Goal: Task Accomplishment & Management: Manage account settings

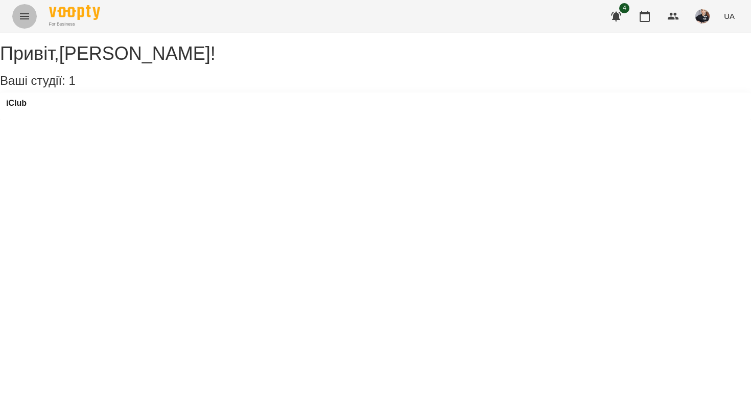
click at [32, 19] on button "Menu" at bounding box center [24, 16] width 25 height 25
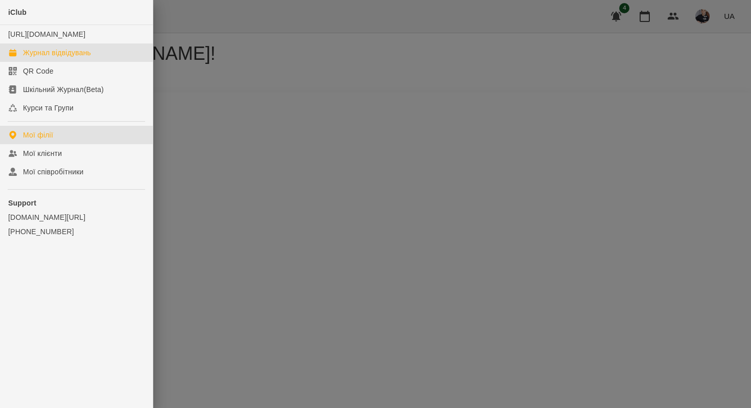
click at [55, 58] on div "Журнал відвідувань" at bounding box center [57, 53] width 68 height 10
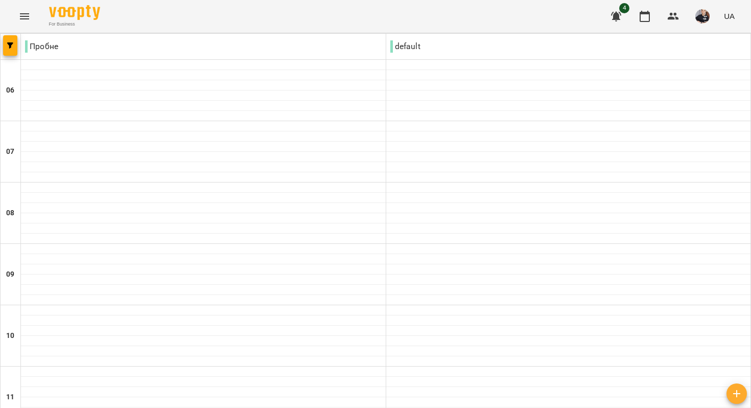
scroll to position [763, 0]
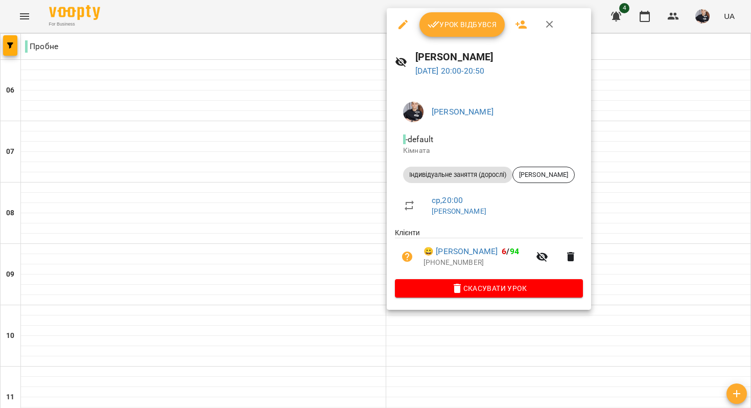
click at [469, 32] on button "Урок відбувся" at bounding box center [463, 24] width 86 height 25
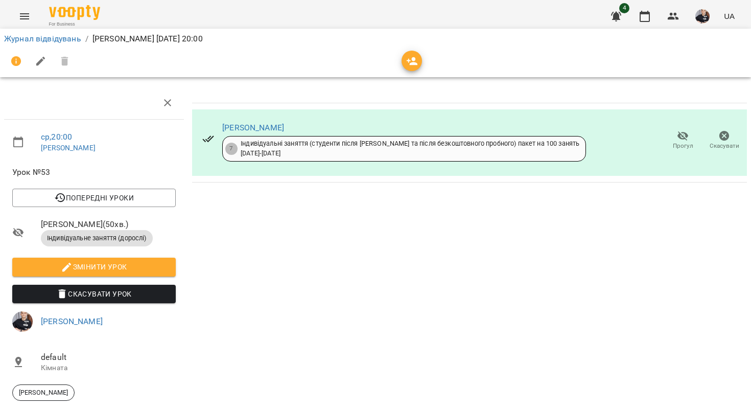
scroll to position [62, 0]
click at [61, 43] on li "Журнал відвідувань" at bounding box center [42, 39] width 77 height 12
click at [67, 40] on link "Журнал відвідувань" at bounding box center [42, 39] width 77 height 10
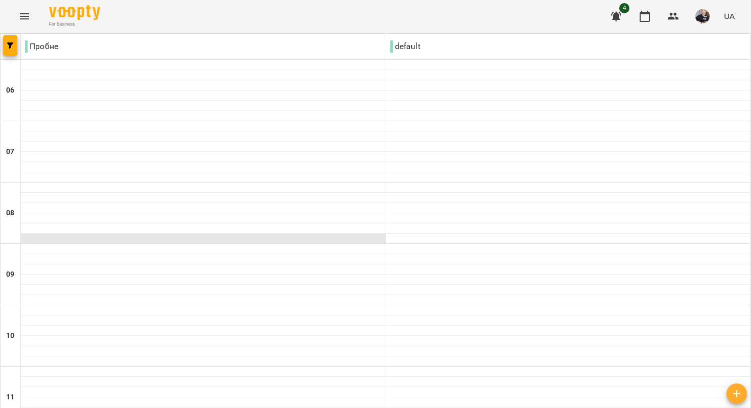
scroll to position [763, 0]
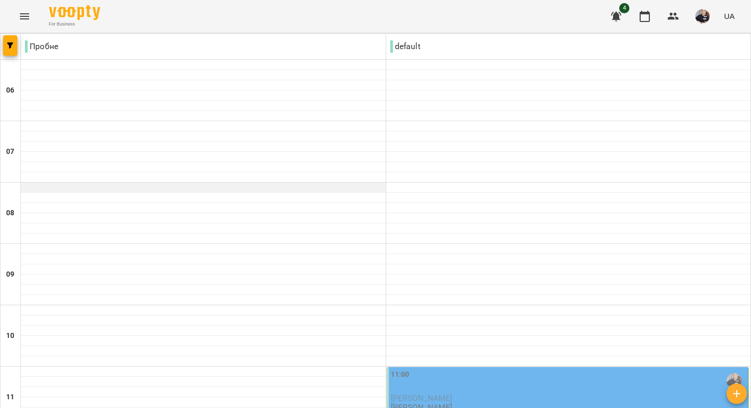
scroll to position [137, 0]
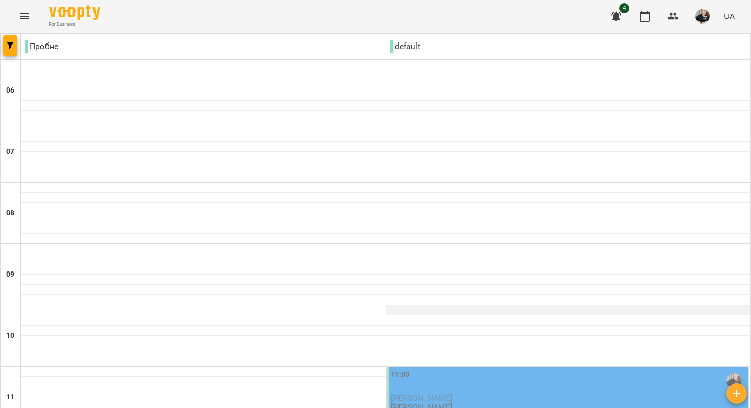
click at [420, 305] on div at bounding box center [568, 310] width 365 height 10
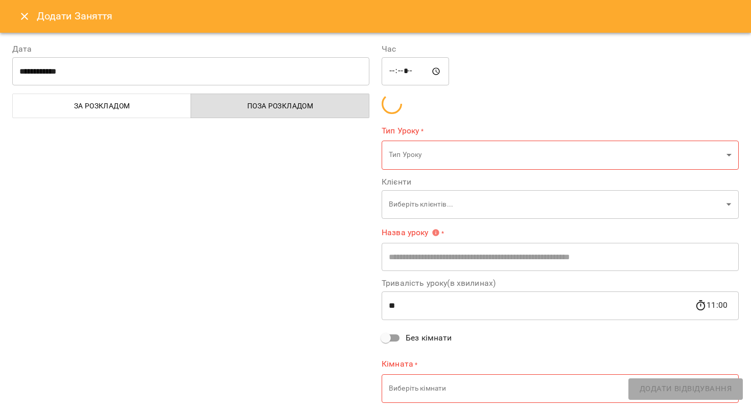
type input "**********"
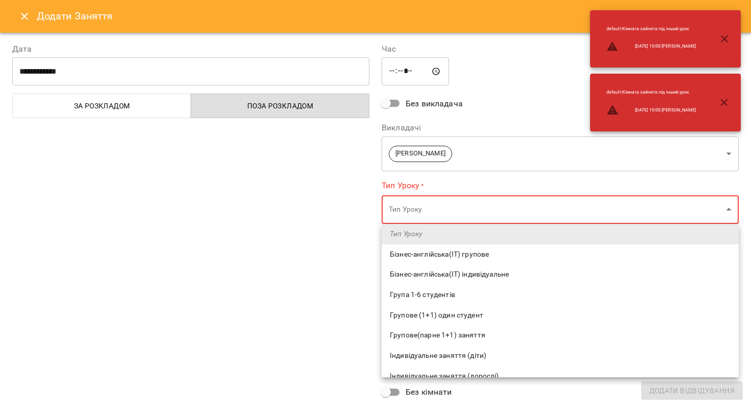
scroll to position [73, 0]
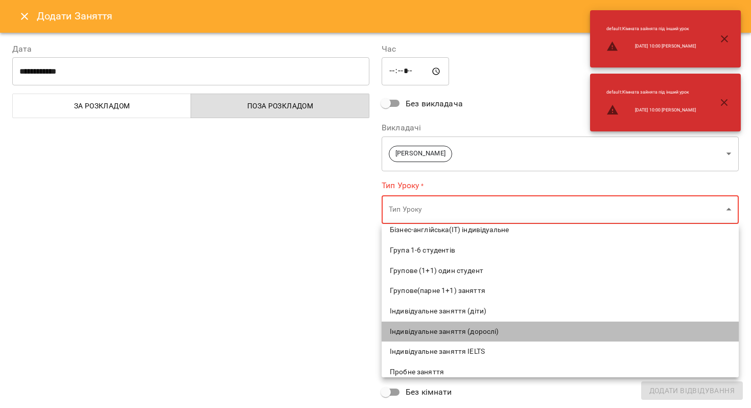
click at [431, 323] on li "Індивідуальне заняття (дорослі)" at bounding box center [560, 331] width 357 height 20
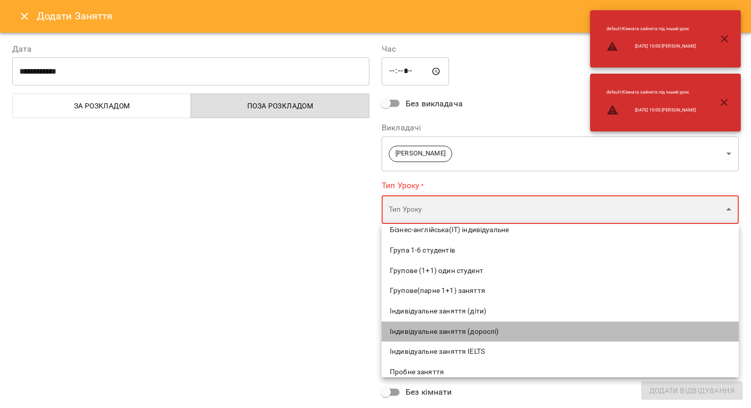
type input "**********"
type input "**"
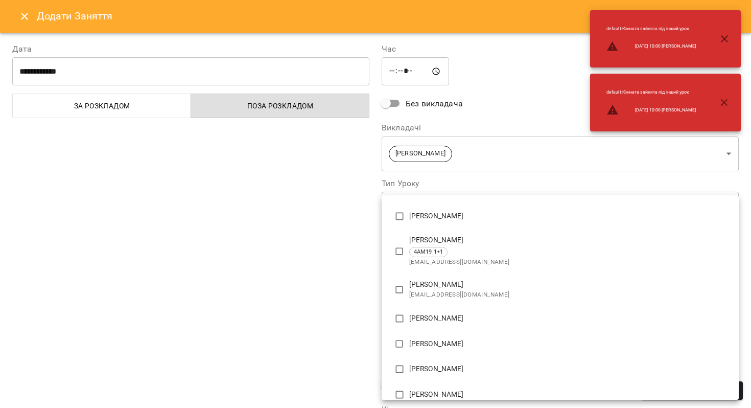
scroll to position [107, 0]
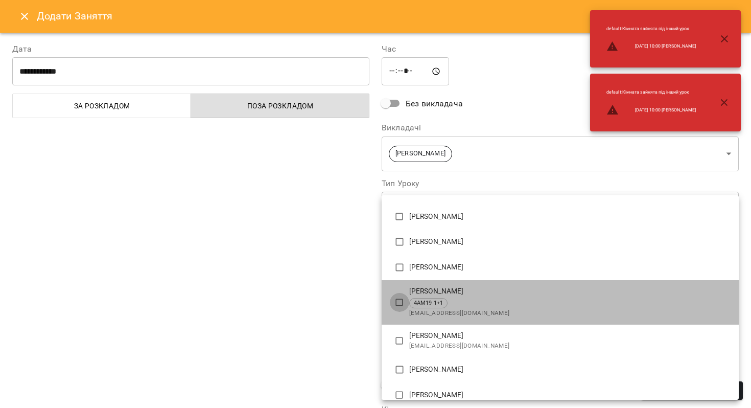
type input "**********"
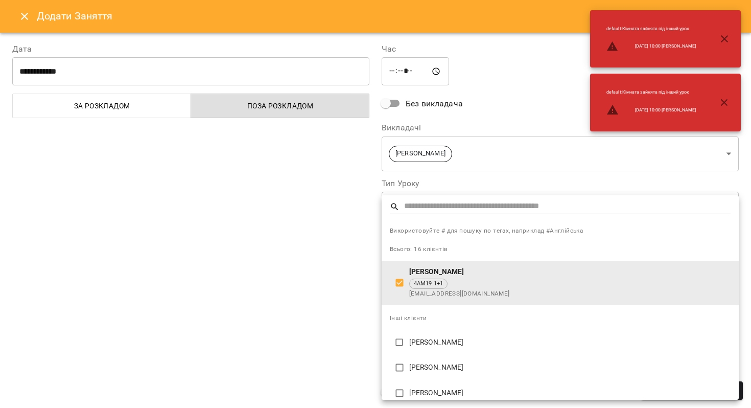
click at [335, 287] on div at bounding box center [375, 204] width 751 height 408
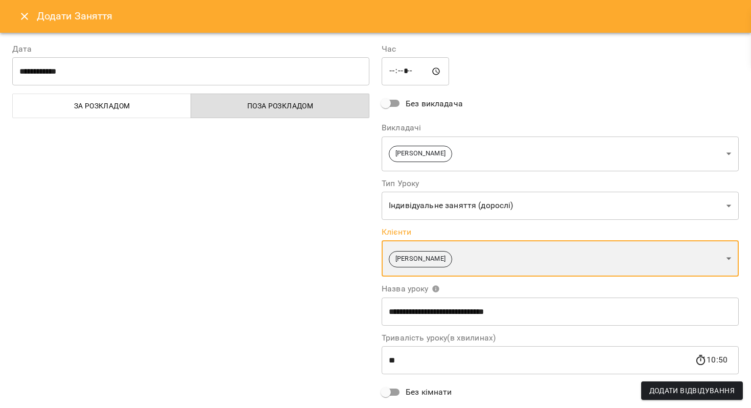
scroll to position [88, 0]
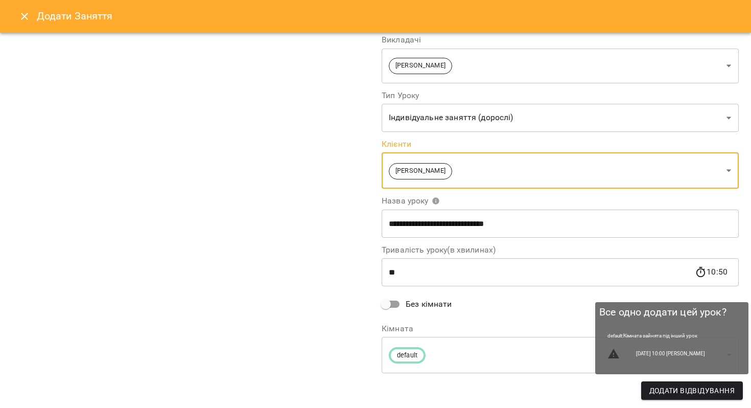
click at [722, 395] on span "Додати Відвідування" at bounding box center [692, 390] width 85 height 12
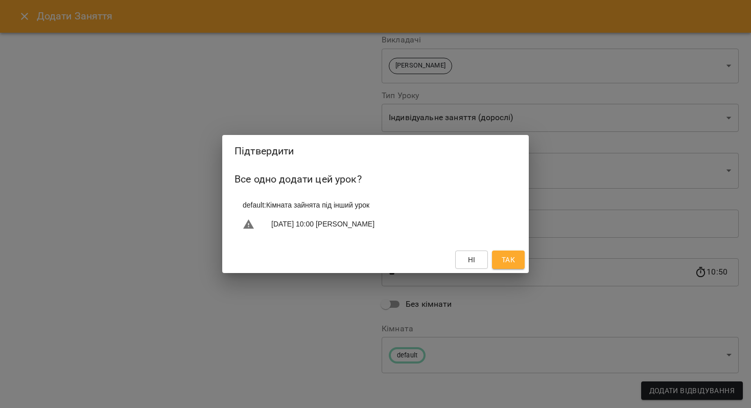
click at [521, 267] on button "Так" at bounding box center [508, 259] width 33 height 18
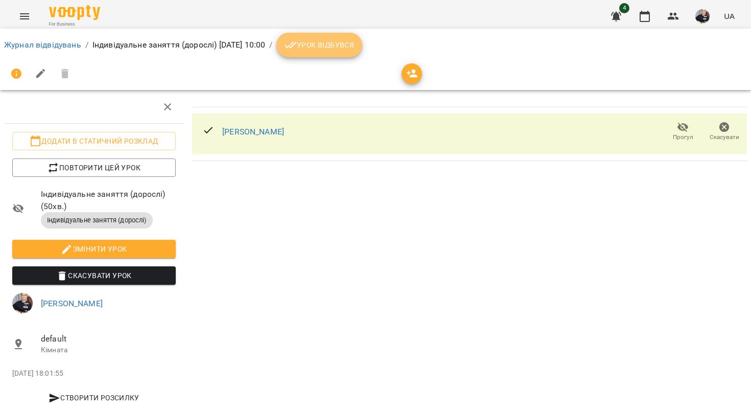
click at [354, 42] on span "Урок відбувся" at bounding box center [320, 45] width 70 height 12
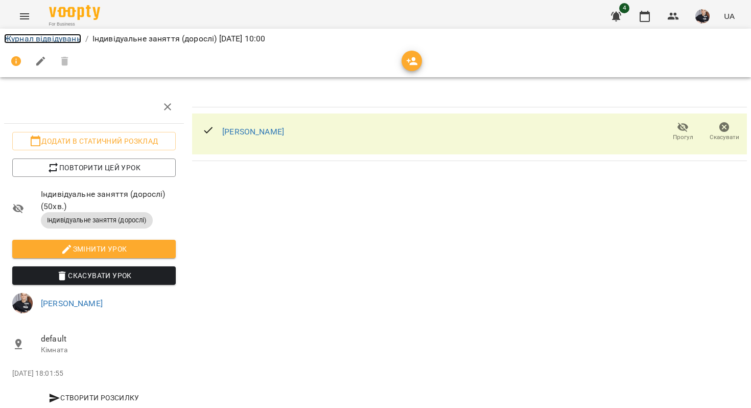
click at [33, 36] on link "Журнал відвідувань" at bounding box center [42, 39] width 77 height 10
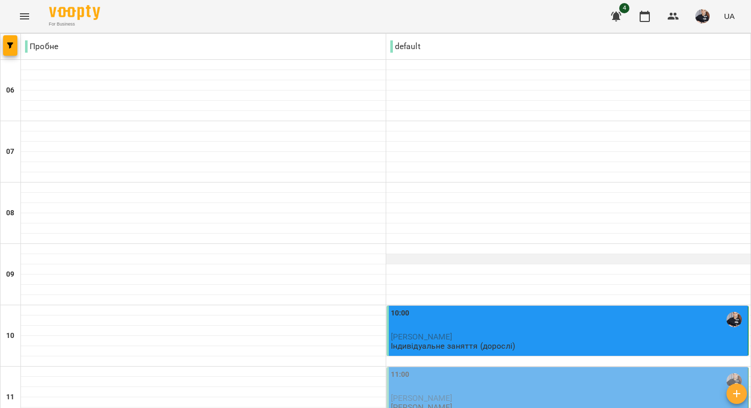
scroll to position [763, 0]
